Goal: Information Seeking & Learning: Learn about a topic

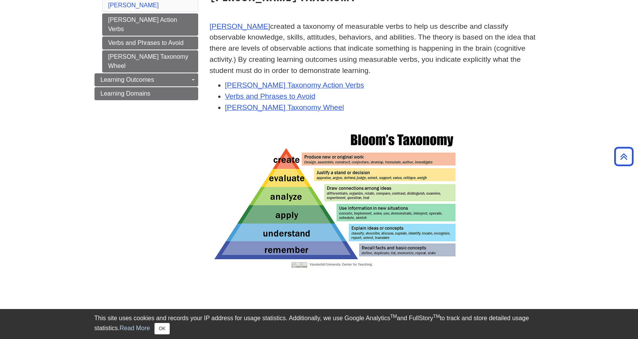
scroll to position [35, 0]
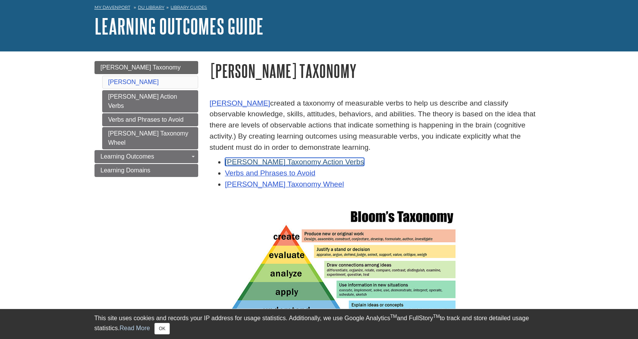
click at [307, 161] on link "Bloom's Taxonomy Action Verbs" at bounding box center [294, 162] width 139 height 8
click at [250, 171] on link "Verbs and Phrases to Avoid" at bounding box center [270, 173] width 90 height 8
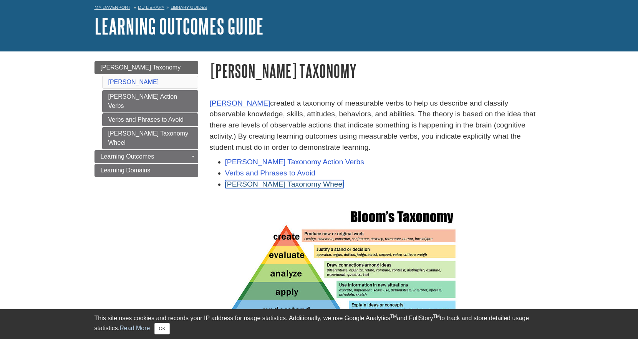
click at [287, 185] on link "[PERSON_NAME] Taxonomy Wheel" at bounding box center [284, 184] width 119 height 8
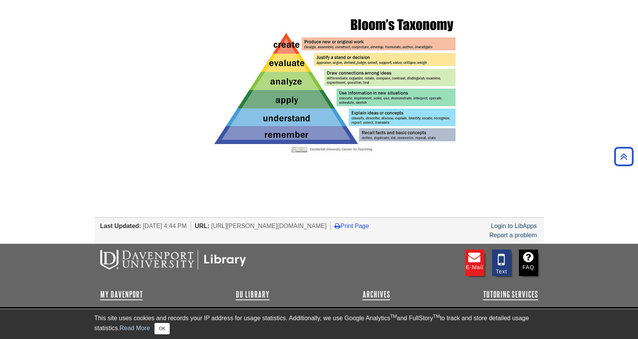
scroll to position [188, 0]
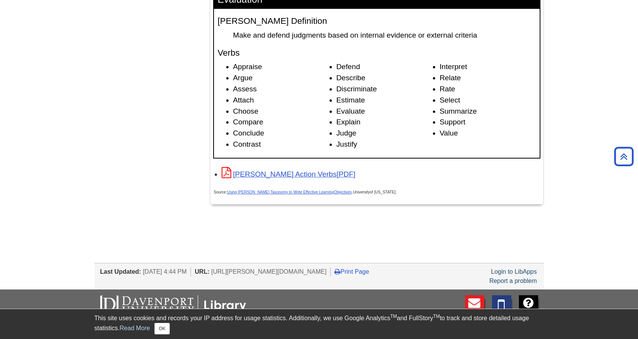
scroll to position [1230, 0]
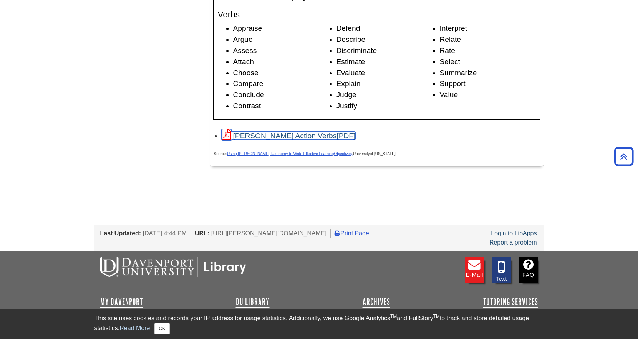
click at [274, 134] on link "[PERSON_NAME] Action Verbs" at bounding box center [289, 136] width 134 height 8
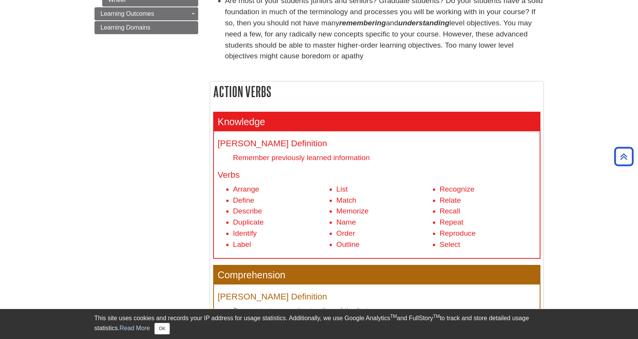
scroll to position [0, 0]
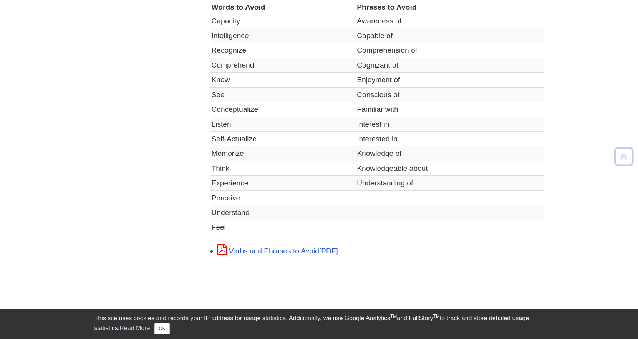
scroll to position [371, 0]
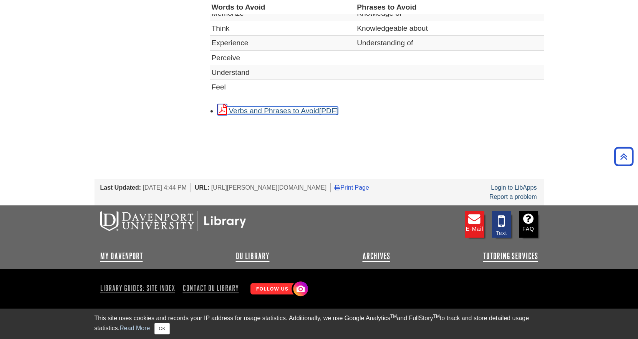
click at [319, 108] on link "Verbs and Phrases to Avoid" at bounding box center [277, 111] width 121 height 8
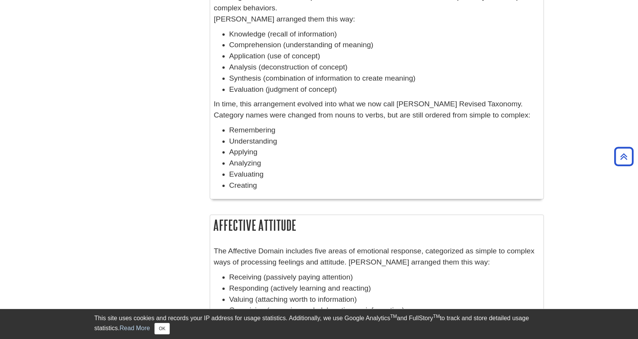
scroll to position [121, 0]
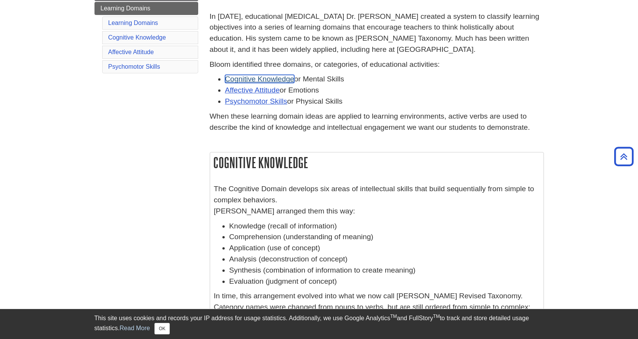
click at [244, 76] on link "Cognitive Knowledge" at bounding box center [259, 79] width 69 height 8
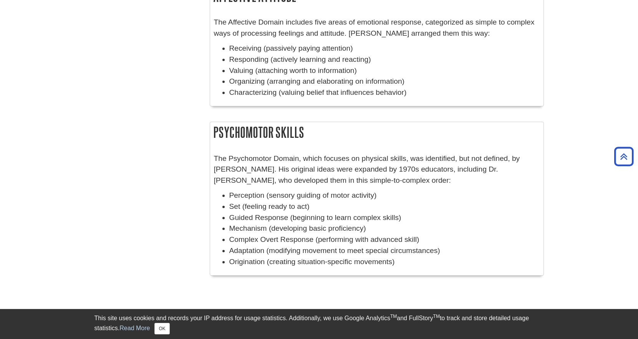
scroll to position [698, 0]
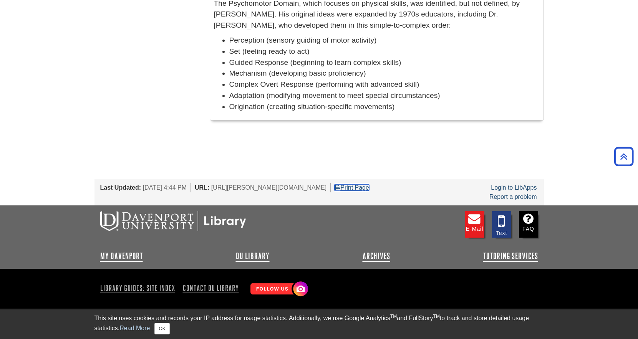
click at [369, 189] on link "Print Page" at bounding box center [352, 187] width 35 height 7
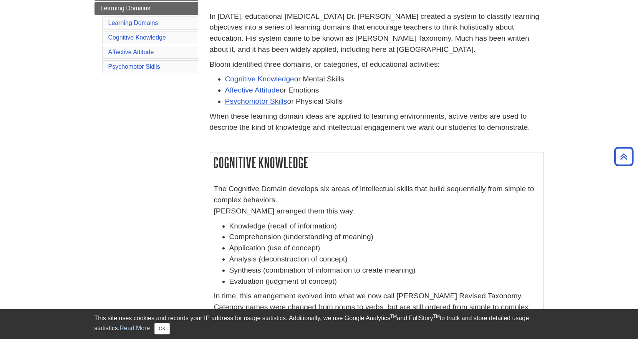
scroll to position [0, 0]
